Goal: Check status

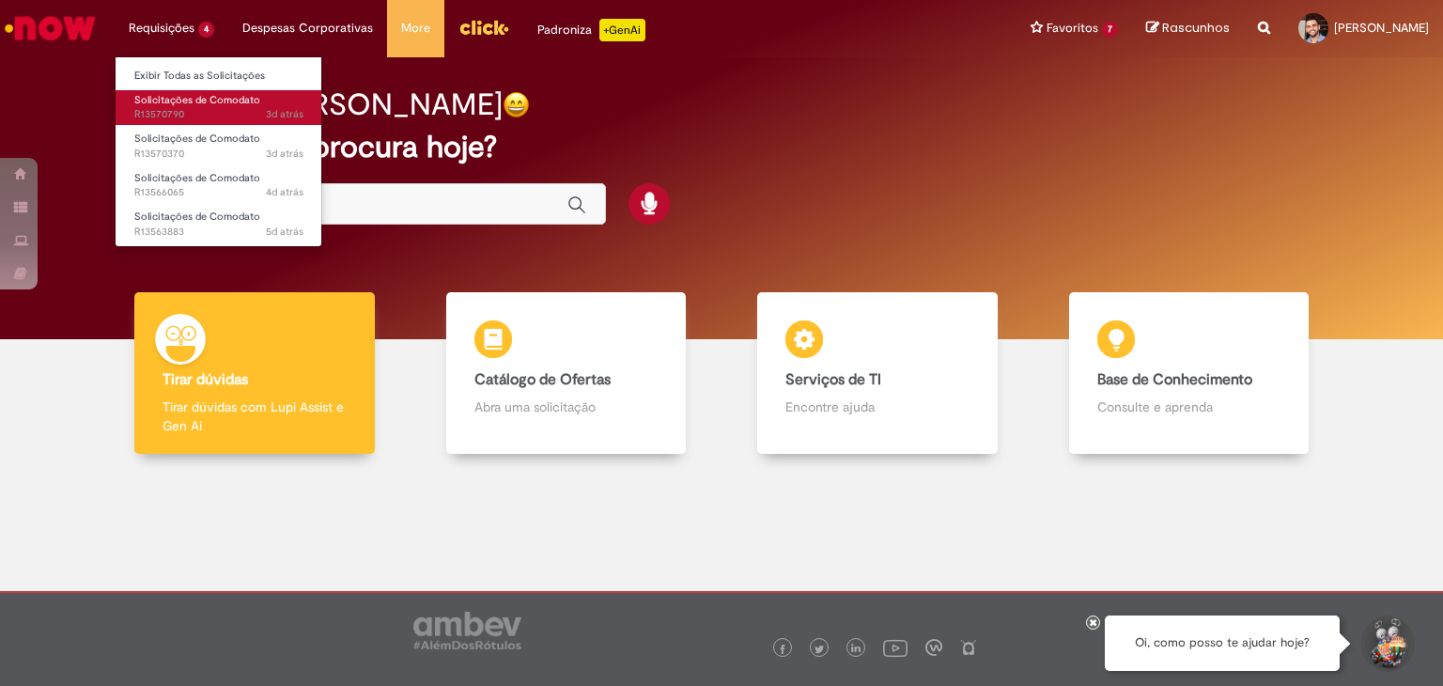
click at [184, 104] on span "Solicitações de Comodato" at bounding box center [197, 100] width 126 height 14
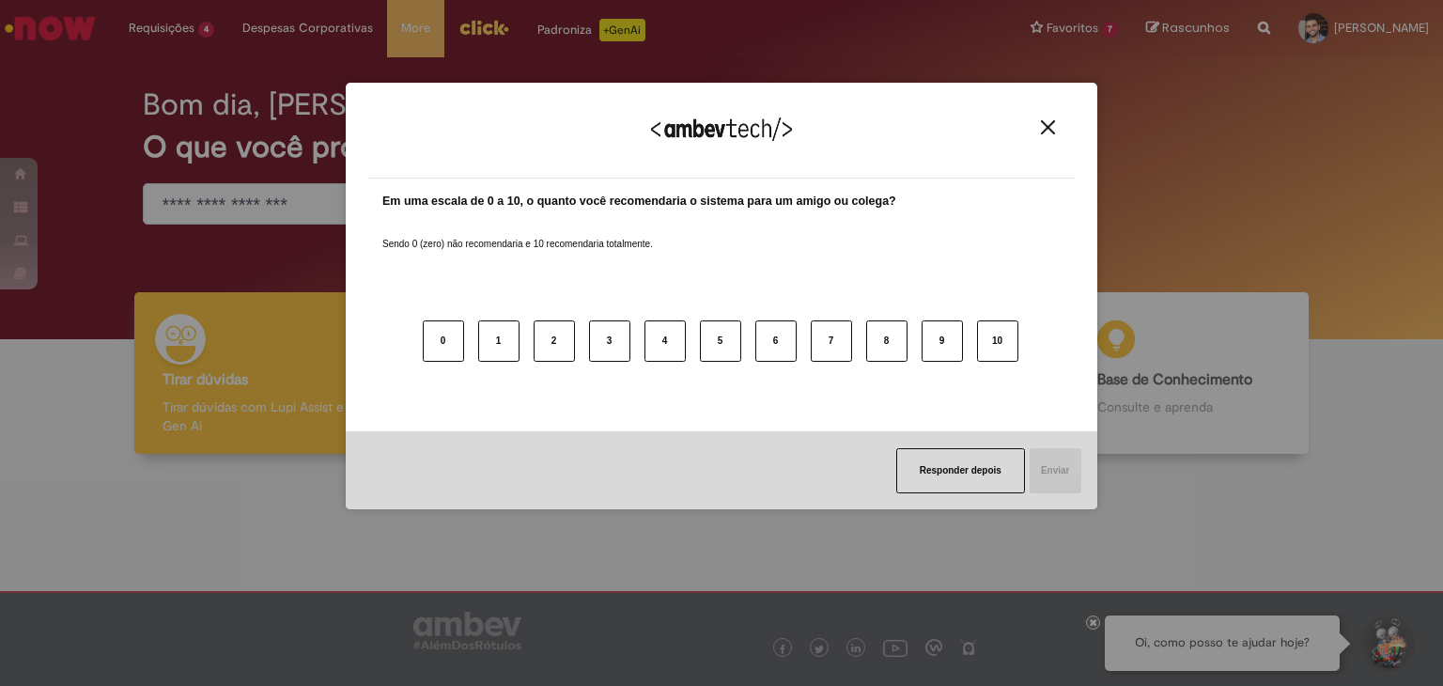
click at [1049, 136] on div "Agradecemos seu feedback!" at bounding box center [721, 141] width 707 height 73
click at [1049, 134] on button "Close" at bounding box center [1048, 127] width 25 height 16
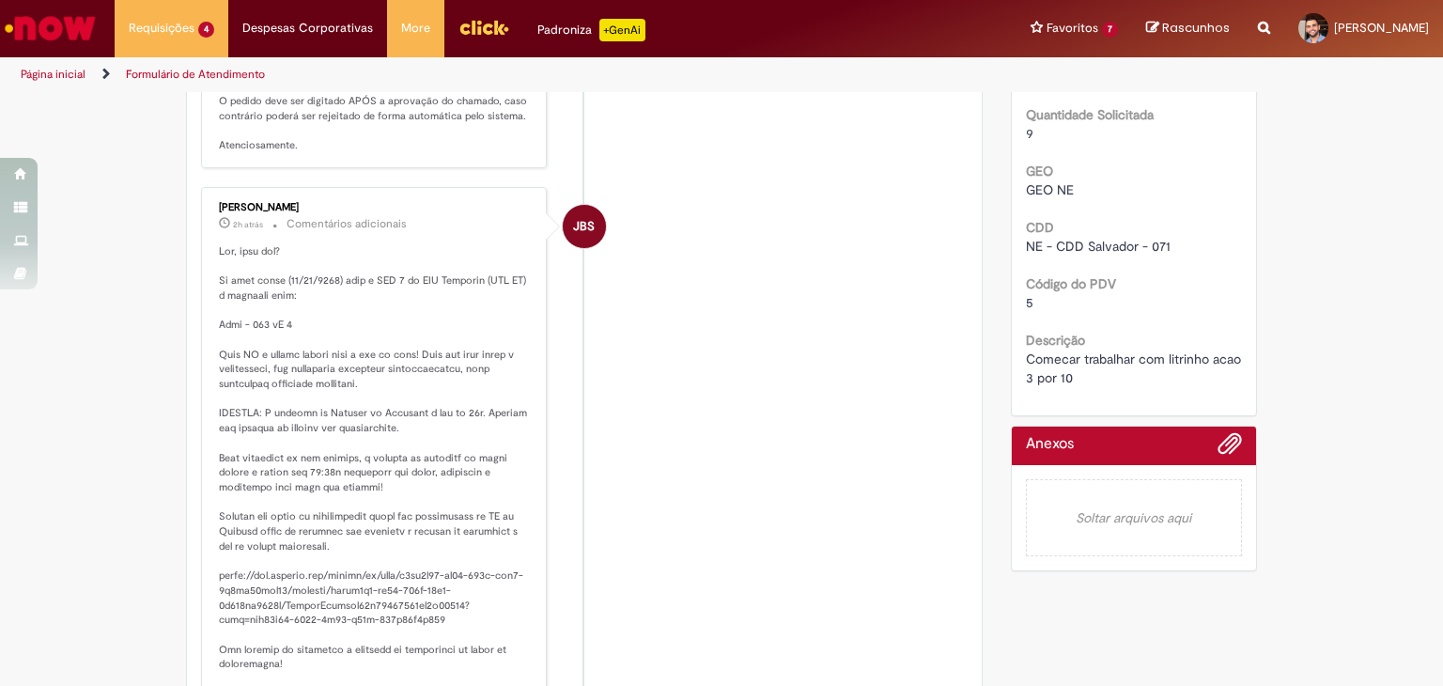
scroll to position [94, 0]
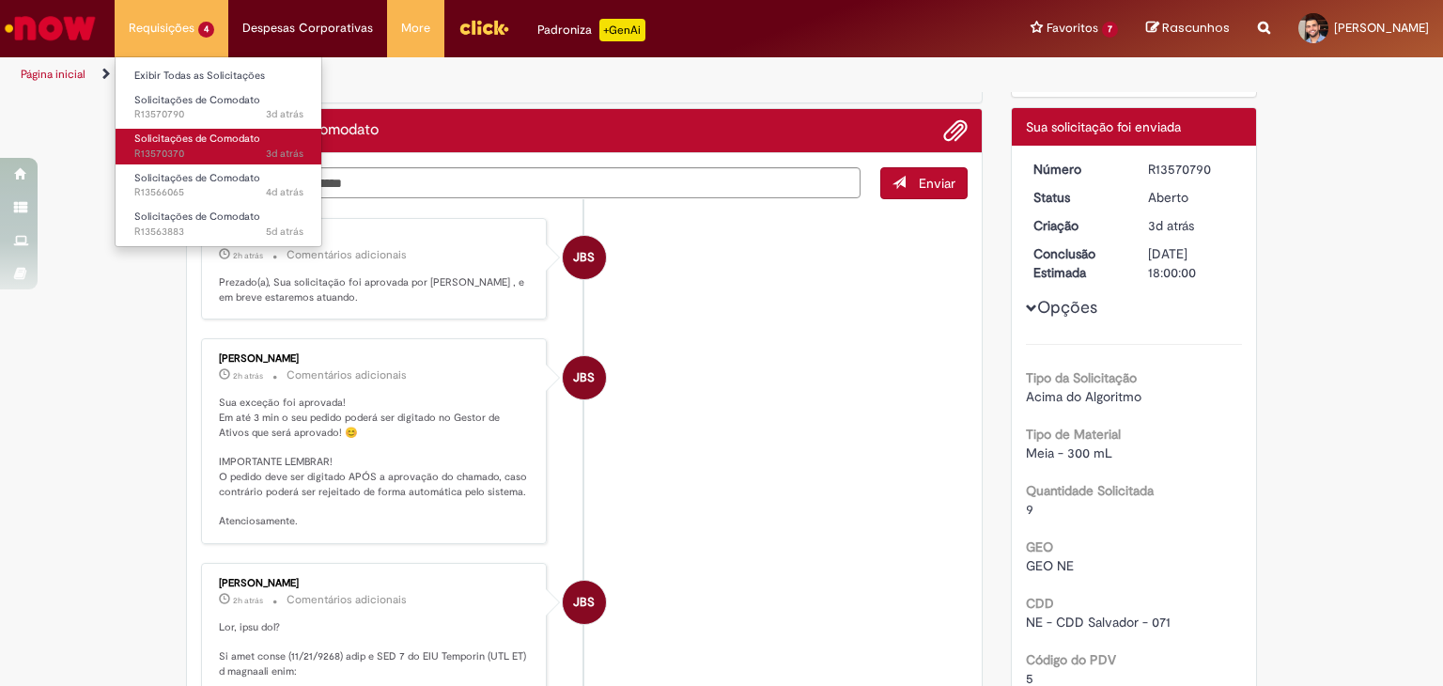
click at [197, 149] on span "3d atrás 3 dias atrás R13570370" at bounding box center [218, 154] width 169 height 15
